Goal: Information Seeking & Learning: Compare options

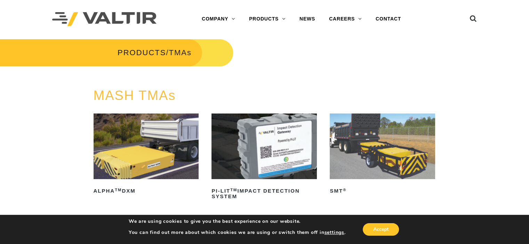
click at [142, 154] on img at bounding box center [145, 147] width 105 height 66
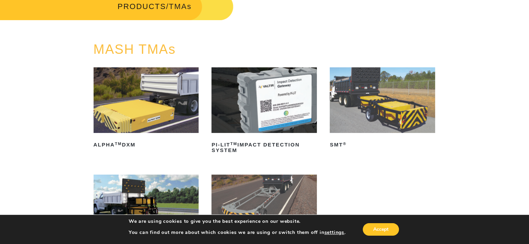
scroll to position [104, 0]
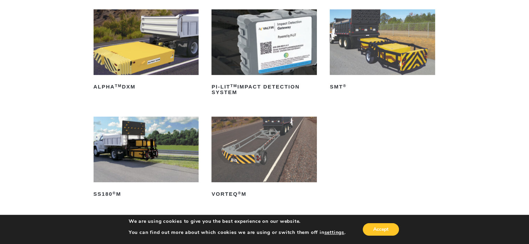
click at [292, 48] on img at bounding box center [263, 42] width 105 height 66
click at [158, 155] on img at bounding box center [145, 150] width 105 height 66
click at [385, 43] on img at bounding box center [381, 42] width 105 height 66
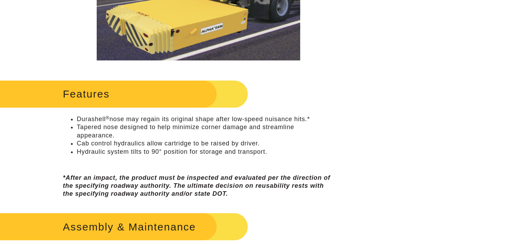
scroll to position [278, 0]
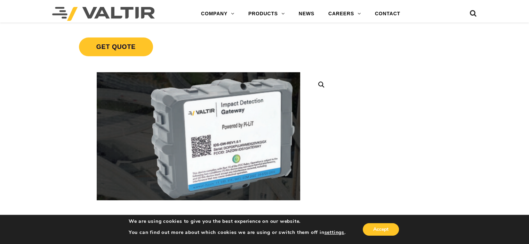
scroll to position [174, 0]
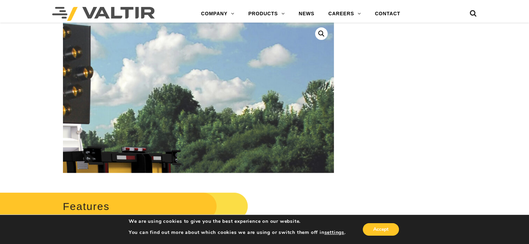
scroll to position [174, 0]
